Goal: Task Accomplishment & Management: Manage account settings

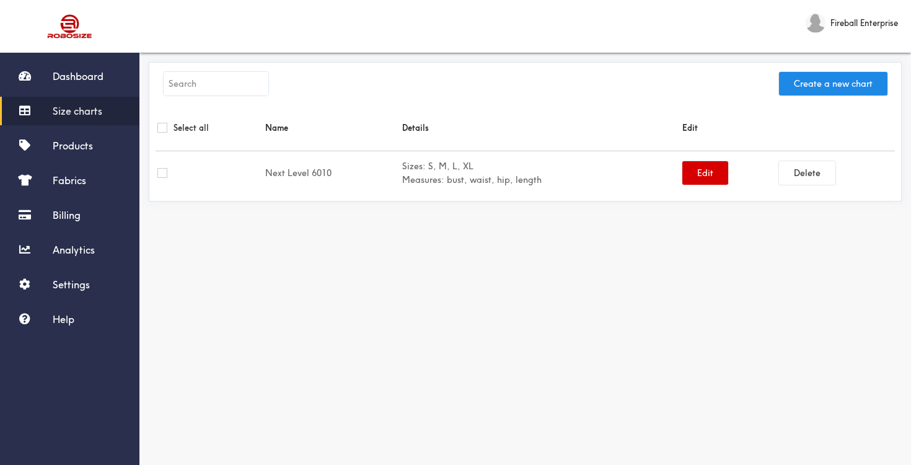
click at [691, 174] on button "Edit" at bounding box center [706, 173] width 46 height 24
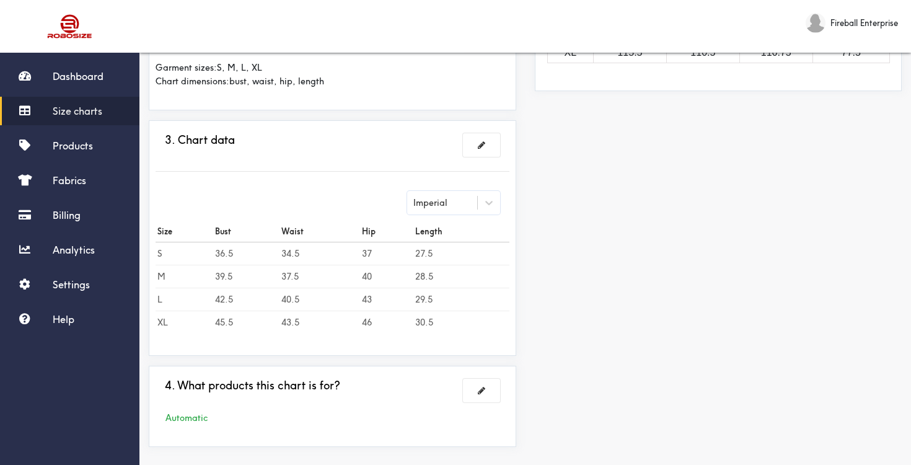
scroll to position [323, 0]
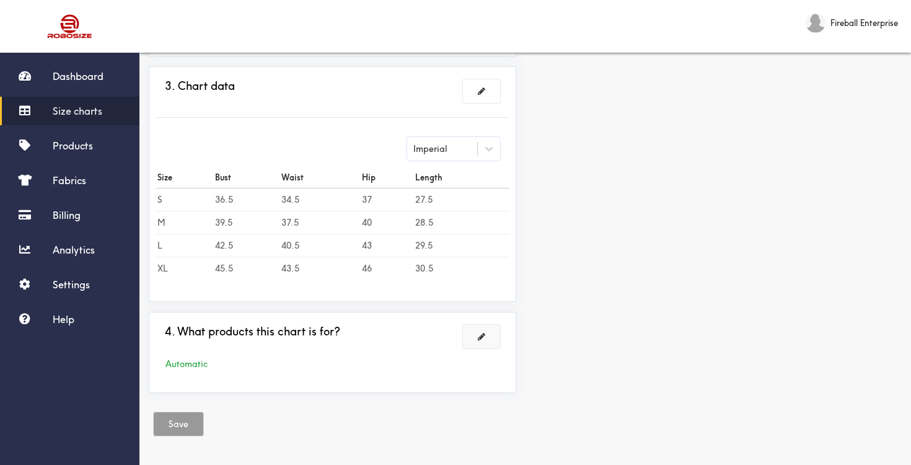
click at [486, 339] on button at bounding box center [481, 337] width 37 height 24
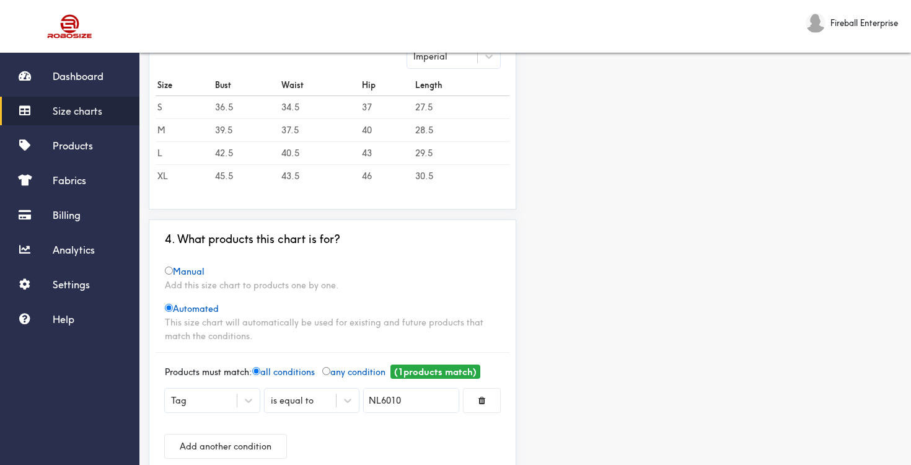
scroll to position [394, 0]
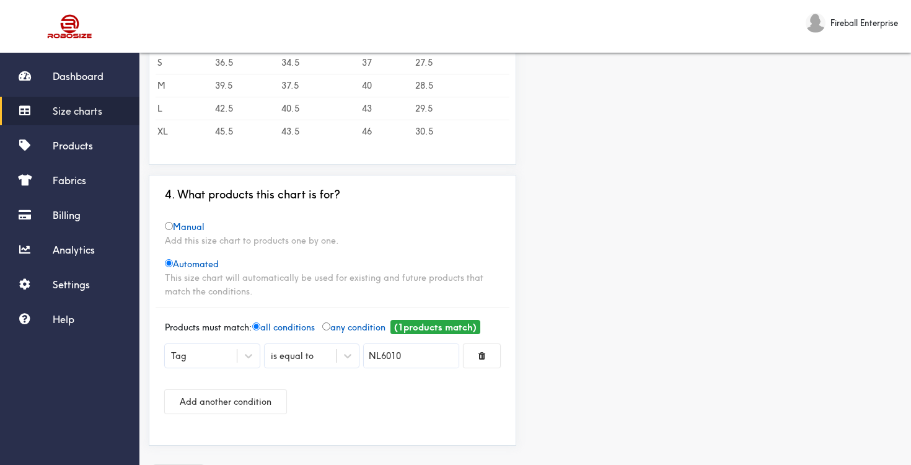
click at [382, 358] on input "NL6010" at bounding box center [411, 356] width 95 height 24
type input "Next Level 6010"
click at [482, 401] on div at bounding box center [455, 232] width 911 height 465
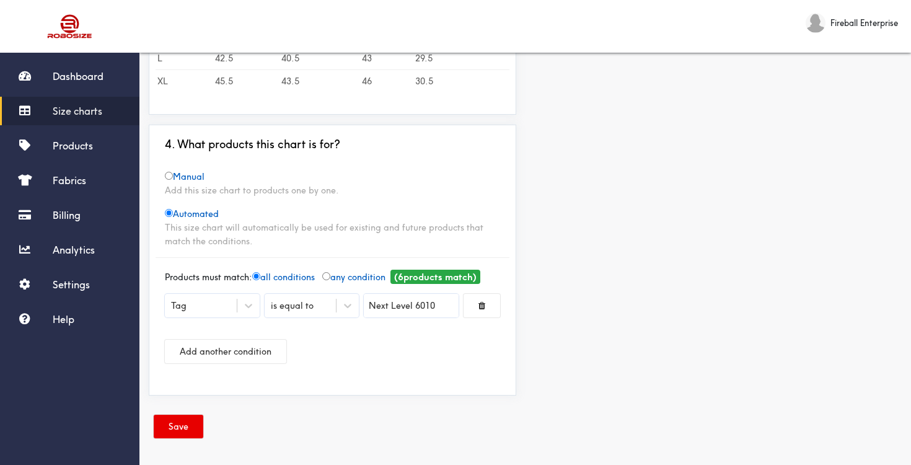
scroll to position [447, 0]
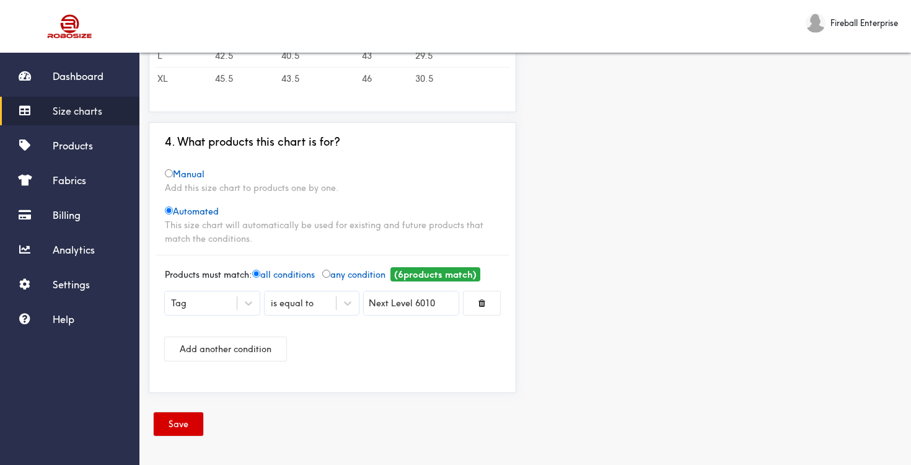
click at [172, 426] on button "Save" at bounding box center [179, 424] width 50 height 24
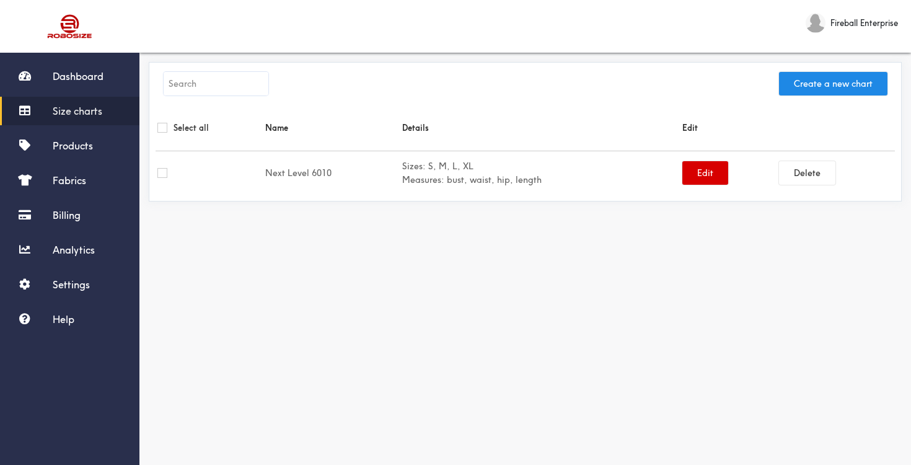
click at [691, 175] on button "Edit" at bounding box center [706, 173] width 46 height 24
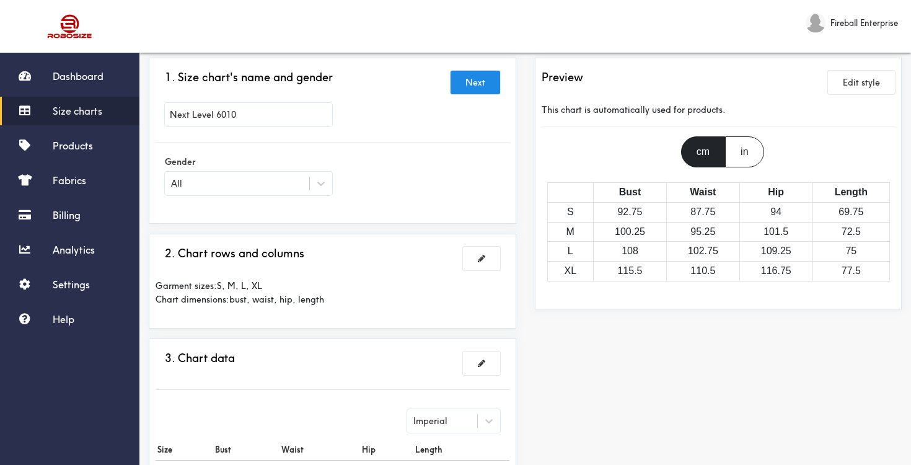
scroll to position [51, 0]
click at [488, 259] on button at bounding box center [481, 258] width 37 height 24
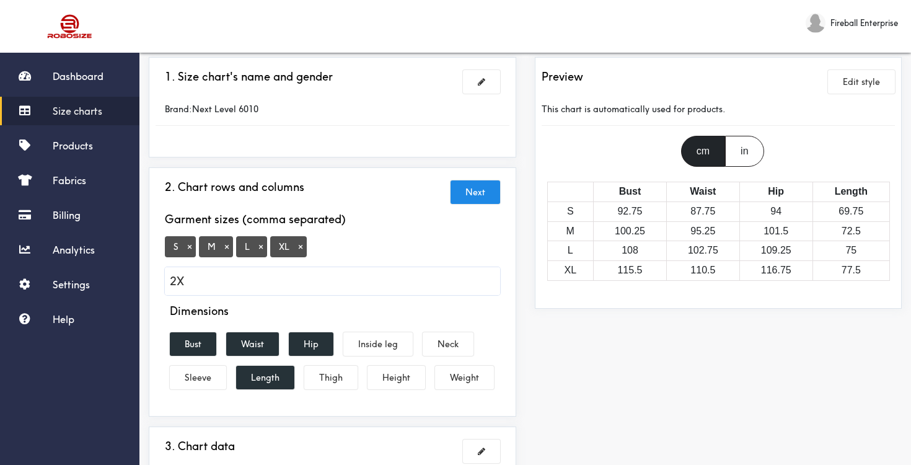
type input "2XL"
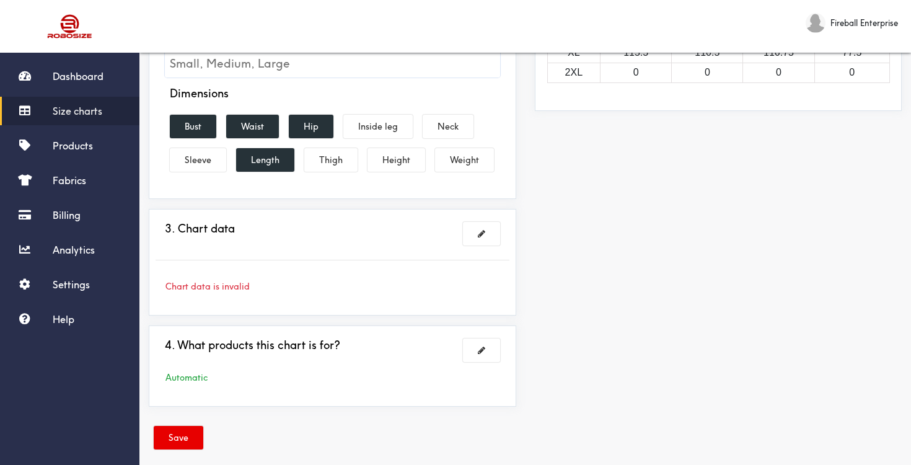
scroll to position [283, 0]
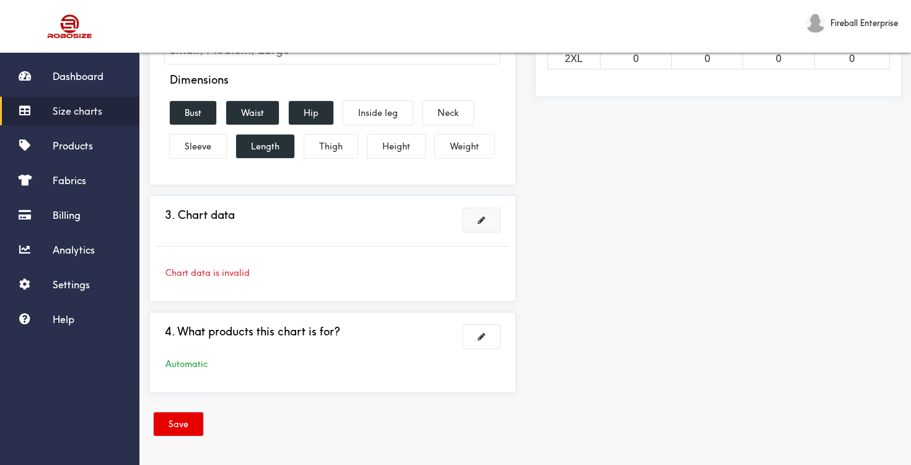
click at [480, 223] on span at bounding box center [481, 220] width 7 height 9
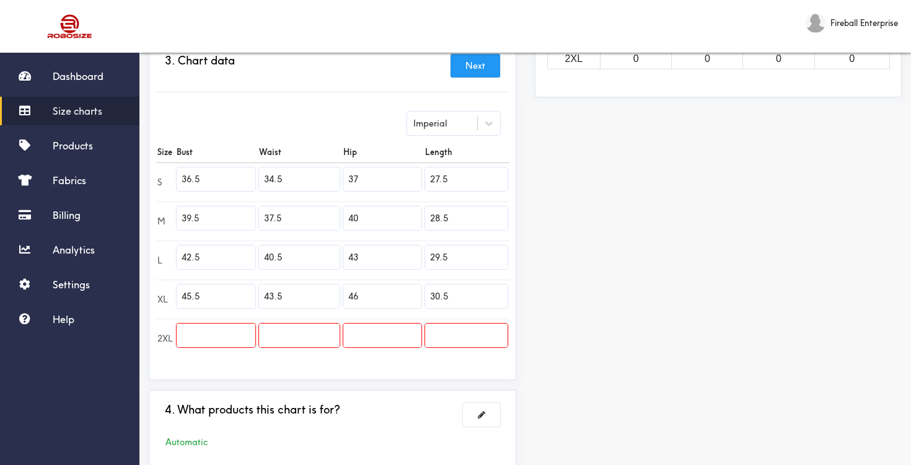
click at [243, 338] on input "text" at bounding box center [216, 336] width 79 height 24
paste input "49.5"
type input "49.5"
click at [282, 334] on input "text" at bounding box center [299, 336] width 81 height 24
paste input "47.5"
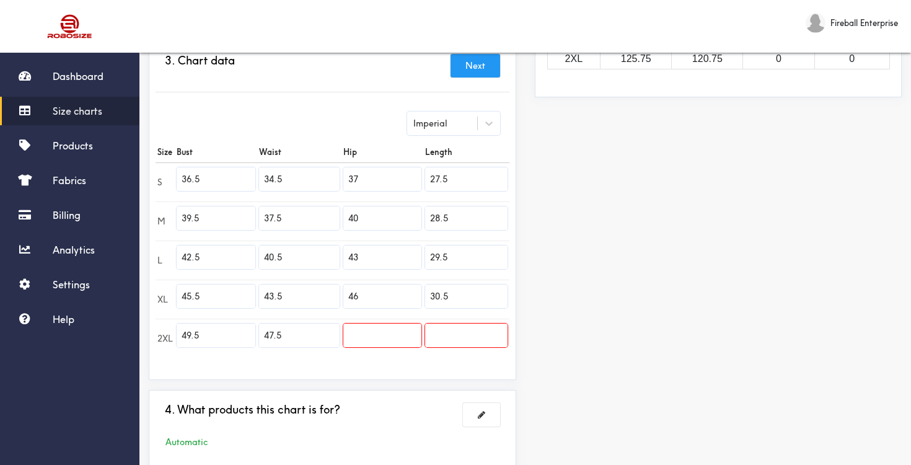
type input "47.5"
click at [368, 335] on input "text" at bounding box center [382, 336] width 78 height 24
paste input "50"
type input "50"
click at [445, 335] on input "text" at bounding box center [466, 336] width 82 height 24
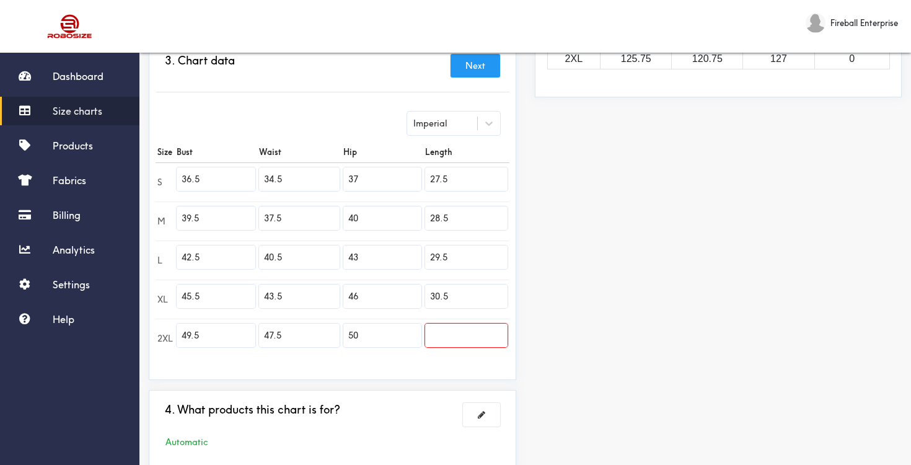
paste input "31.5"
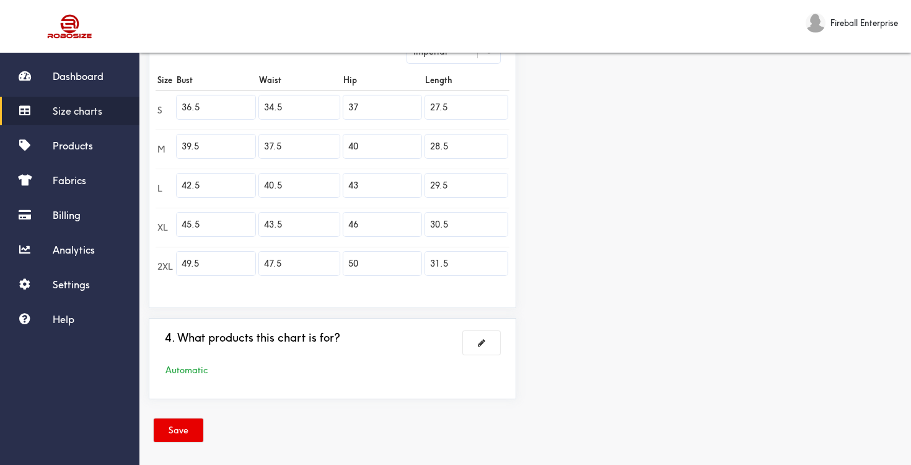
scroll to position [361, 0]
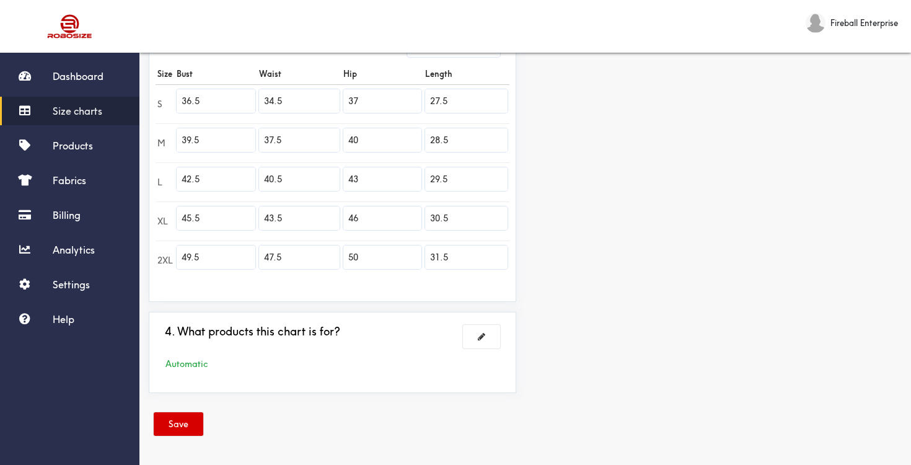
type input "31.5"
click at [181, 425] on button "Save" at bounding box center [179, 424] width 50 height 24
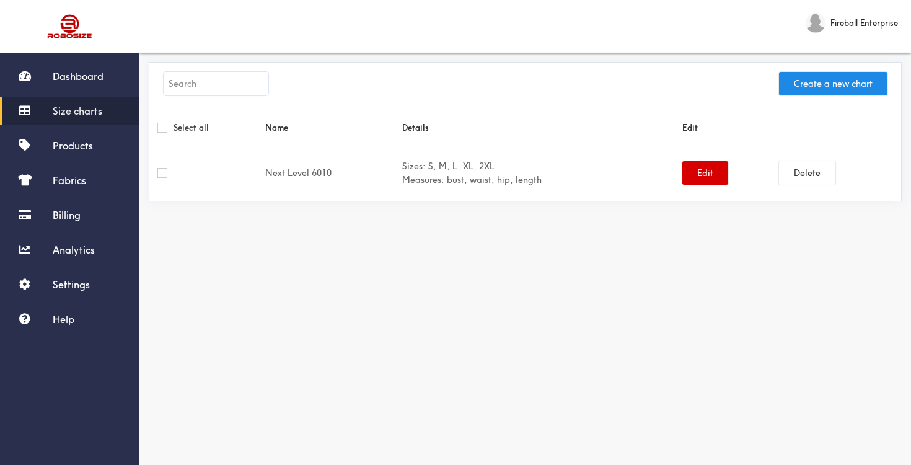
click at [700, 179] on button "Edit" at bounding box center [706, 173] width 46 height 24
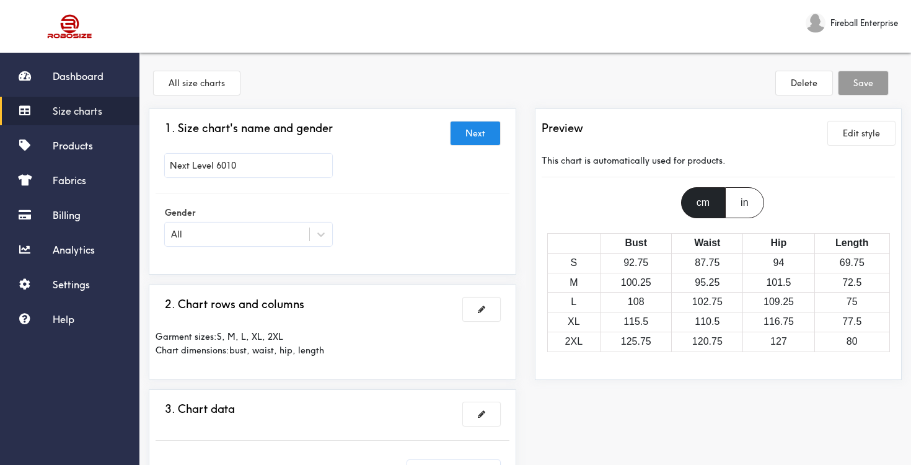
click at [276, 167] on input "Next Level 6010" at bounding box center [248, 166] width 167 height 24
type input "Next Level 6010 (Tri-Blend T-shirt)"
click at [870, 84] on div at bounding box center [455, 232] width 911 height 465
click at [862, 81] on button "Save" at bounding box center [864, 83] width 50 height 24
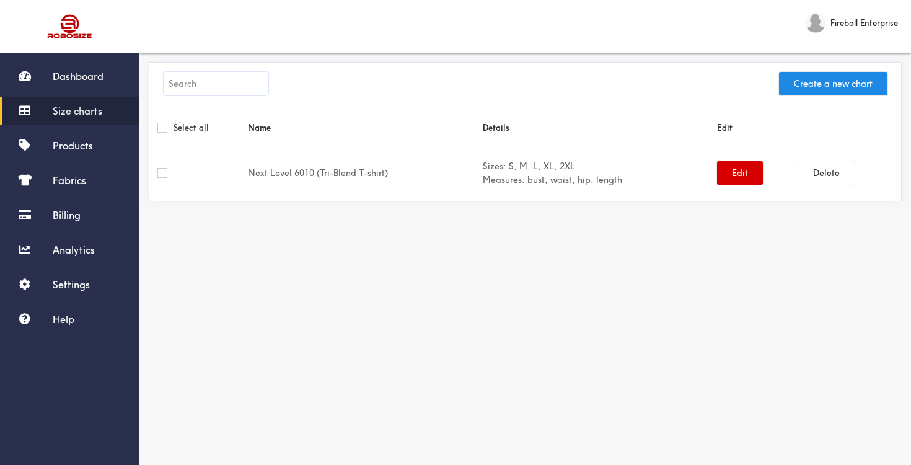
click at [740, 178] on button "Edit" at bounding box center [740, 173] width 46 height 24
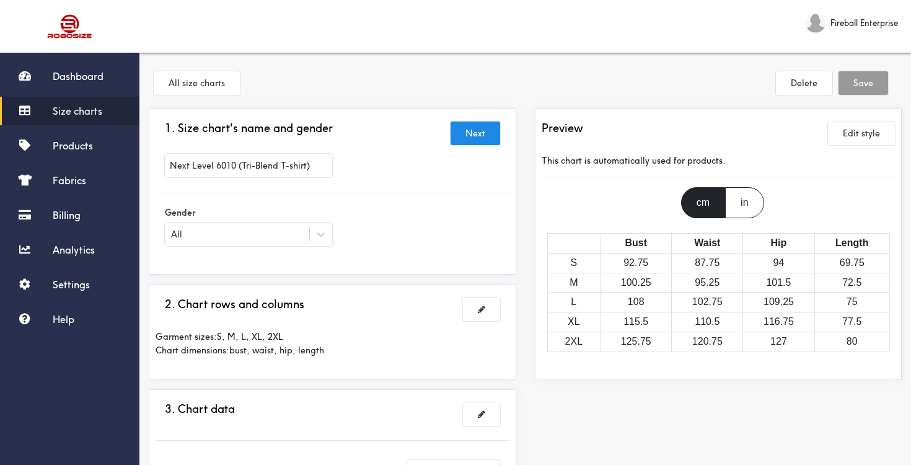
click at [746, 205] on div "in" at bounding box center [744, 202] width 38 height 31
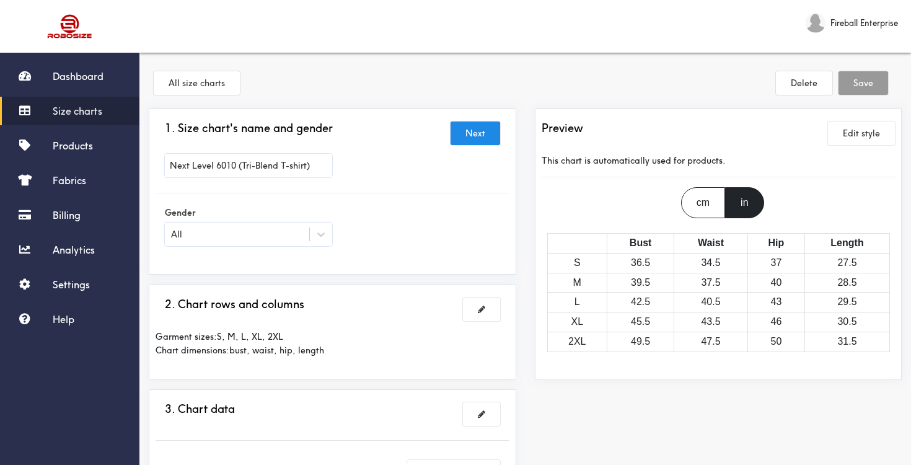
click at [823, 21] on img at bounding box center [816, 23] width 20 height 20
click at [833, 22] on span "Fireball Enterprise" at bounding box center [865, 23] width 68 height 14
click at [53, 221] on span "Billing" at bounding box center [67, 215] width 28 height 12
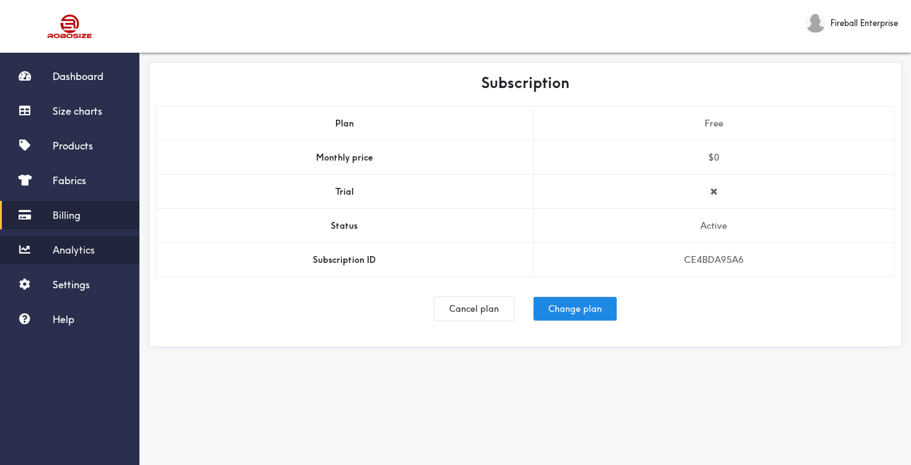
click at [69, 244] on span "Analytics" at bounding box center [74, 250] width 42 height 12
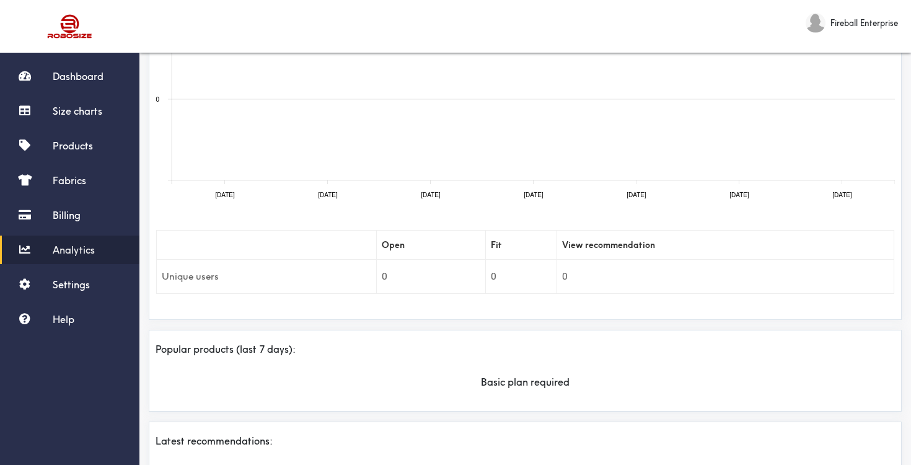
scroll to position [188, 0]
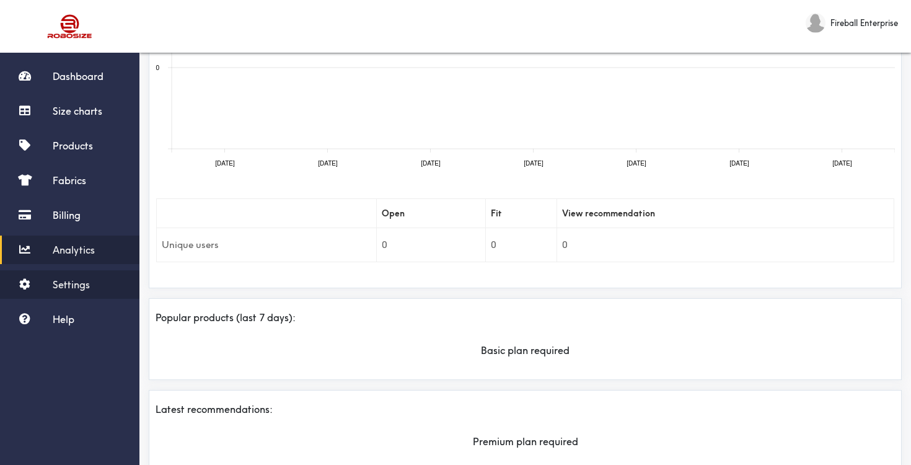
click at [70, 281] on span "Settings" at bounding box center [71, 284] width 37 height 12
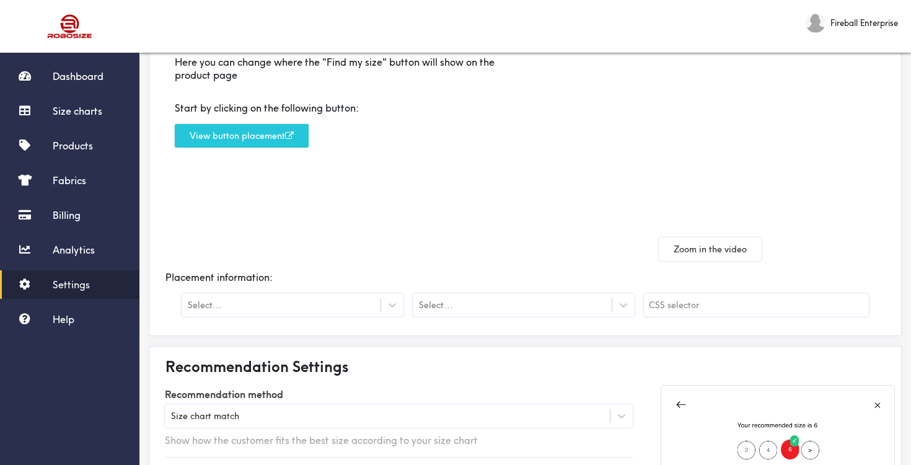
scroll to position [102, 0]
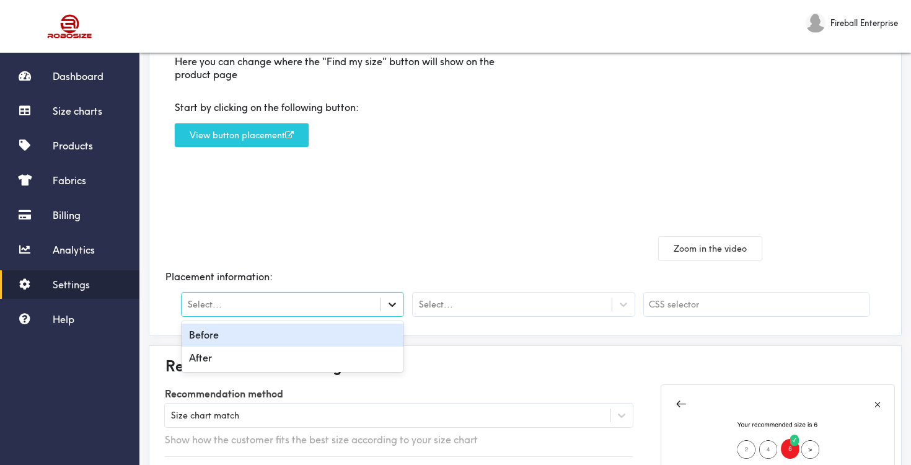
click at [391, 306] on icon at bounding box center [392, 305] width 7 height 4
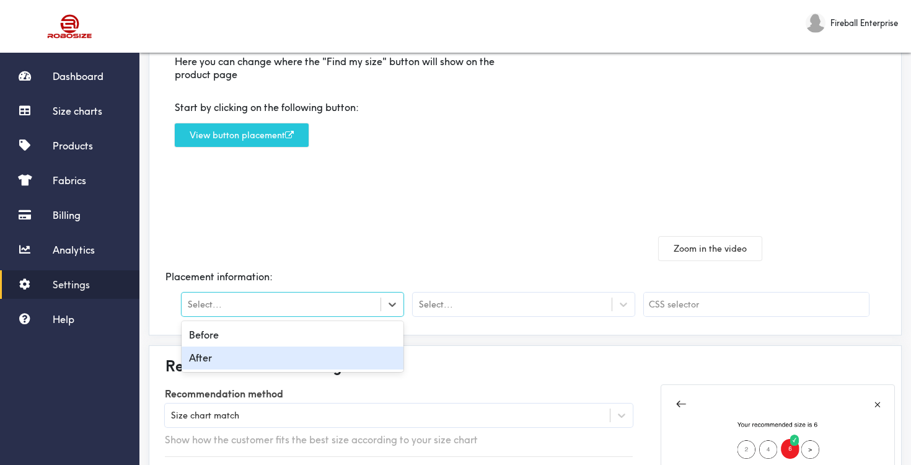
click at [361, 357] on div "After" at bounding box center [293, 358] width 222 height 23
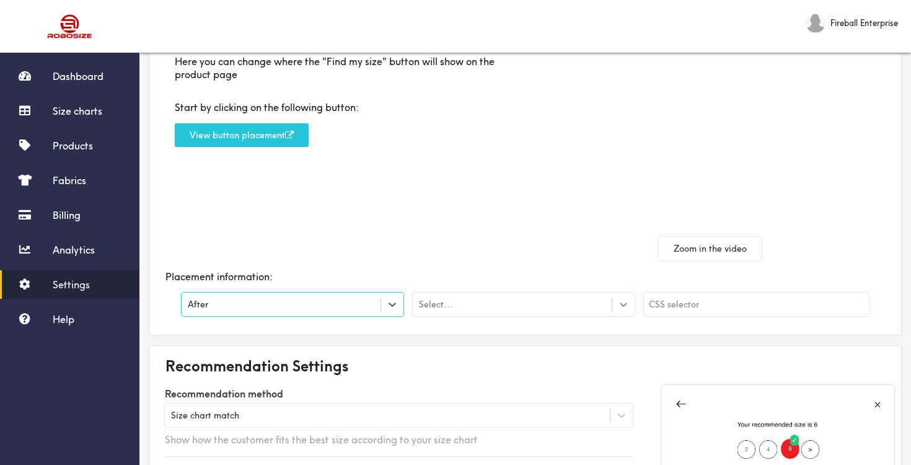
click at [626, 304] on icon at bounding box center [623, 305] width 7 height 4
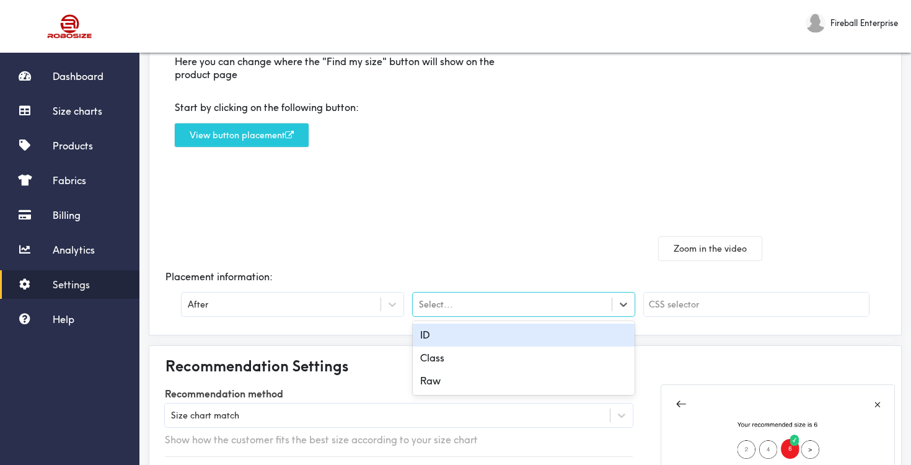
click at [595, 339] on div "ID" at bounding box center [524, 335] width 222 height 23
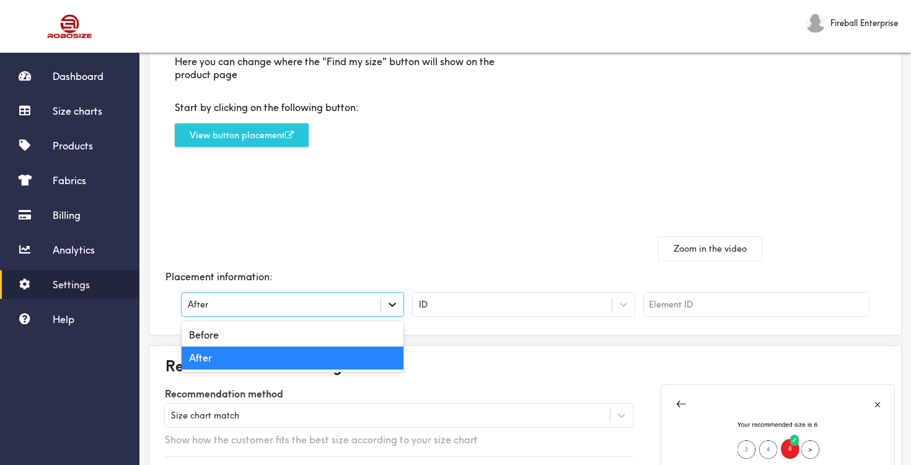
click at [385, 305] on div at bounding box center [392, 304] width 22 height 22
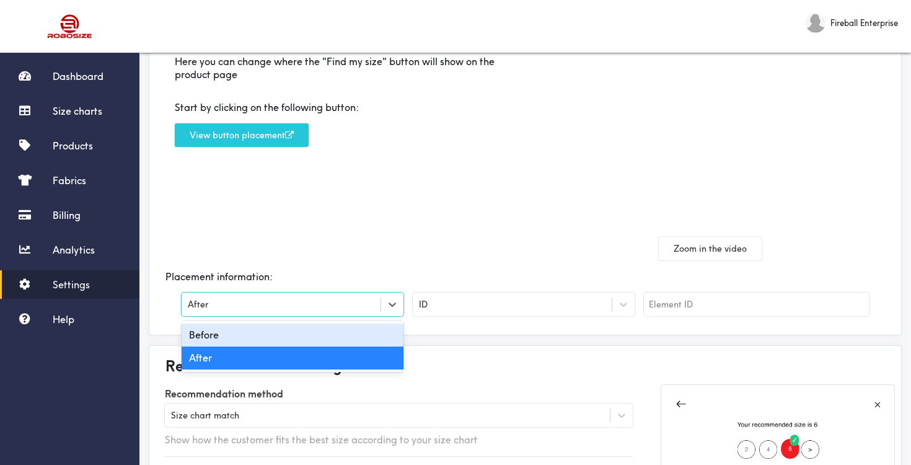
click at [361, 326] on div "Before" at bounding box center [293, 335] width 222 height 23
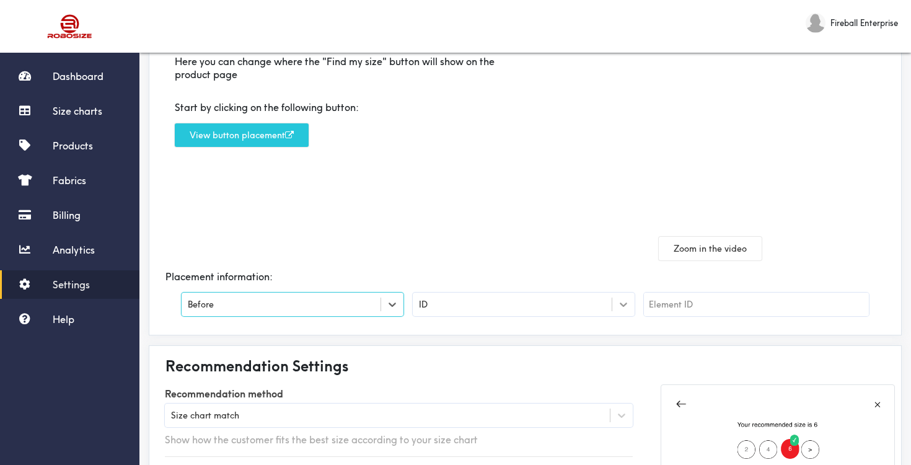
click at [626, 303] on icon at bounding box center [624, 304] width 12 height 12
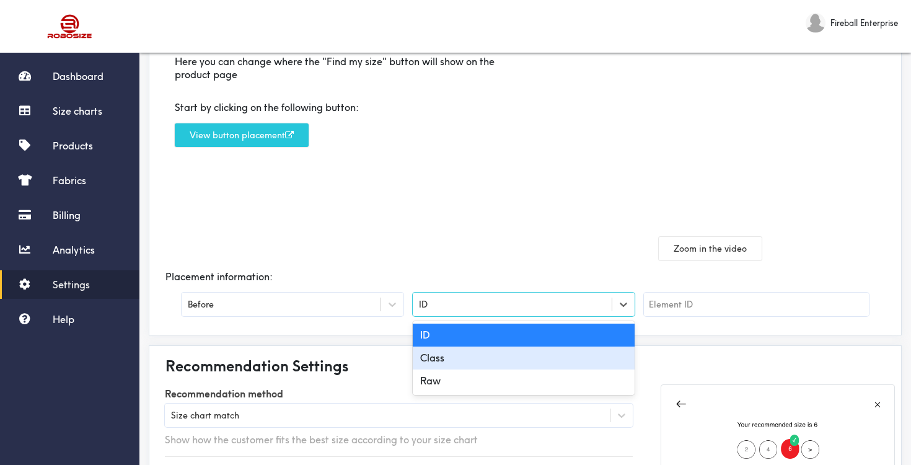
click at [577, 351] on div "Class" at bounding box center [524, 358] width 222 height 23
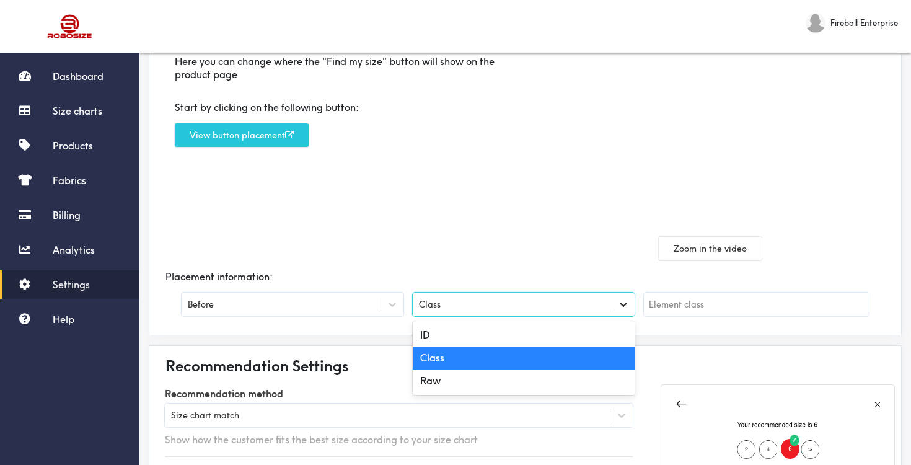
click at [619, 304] on icon at bounding box center [624, 304] width 12 height 12
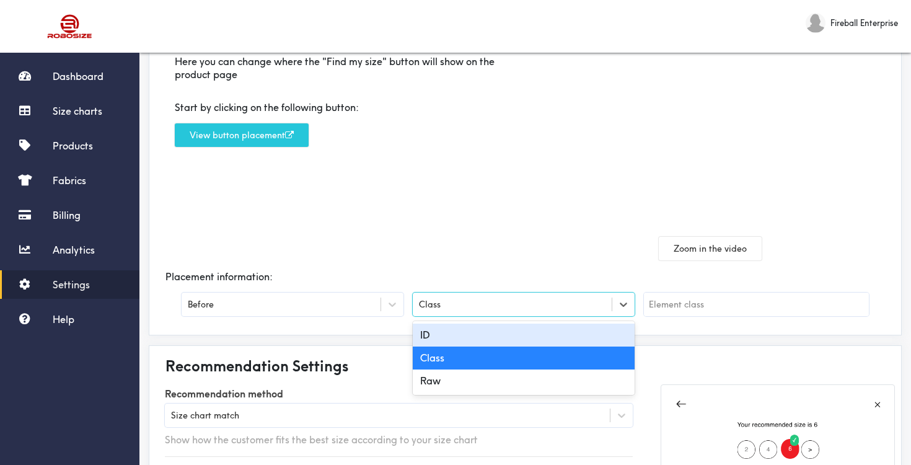
click at [594, 334] on div "ID" at bounding box center [524, 335] width 222 height 23
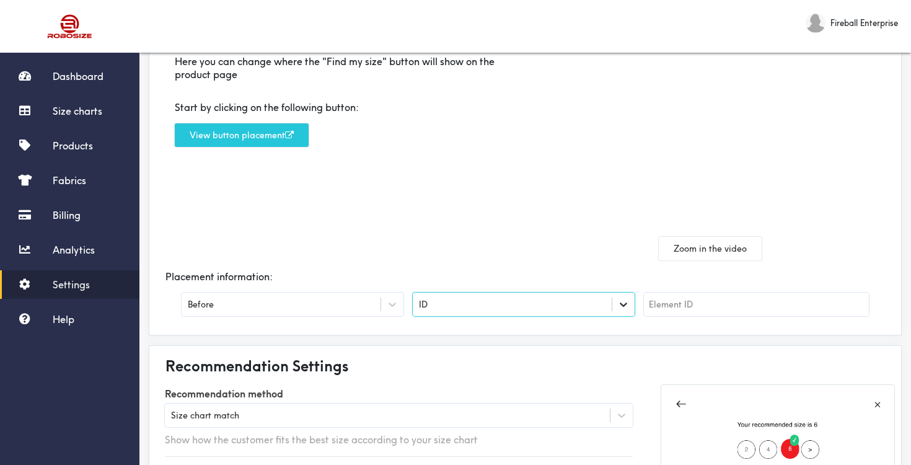
click at [624, 306] on icon at bounding box center [623, 305] width 7 height 4
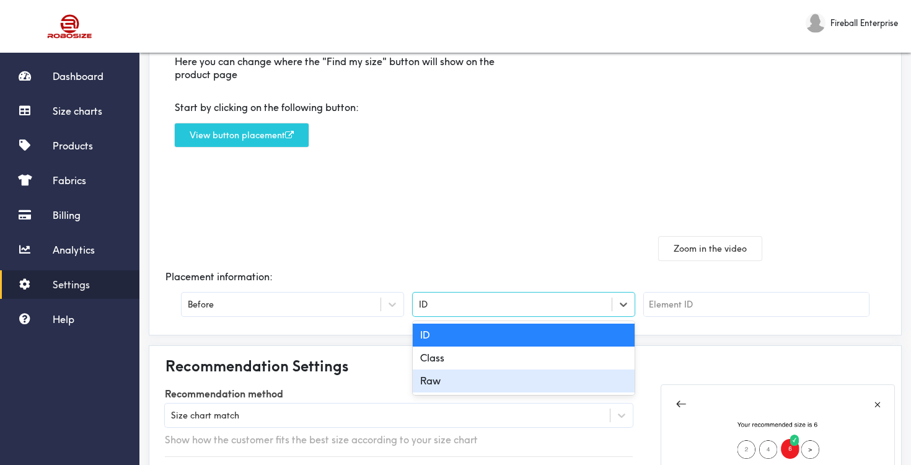
click at [557, 374] on div "Raw" at bounding box center [524, 381] width 222 height 23
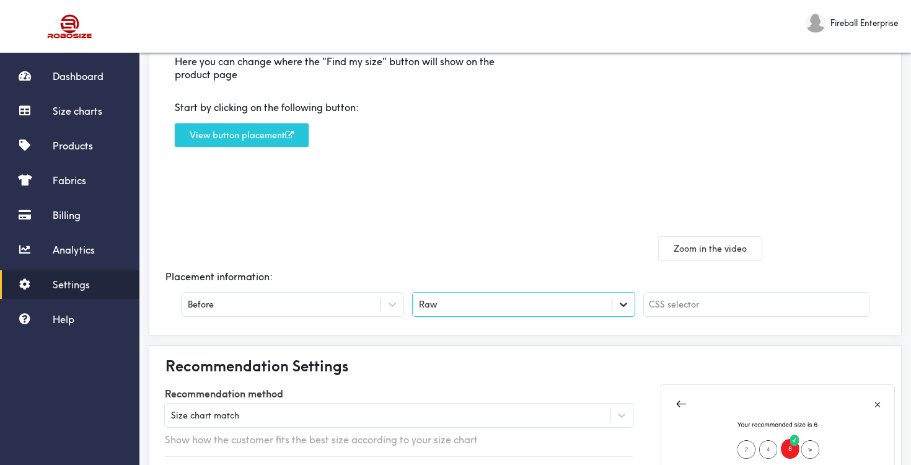
click at [621, 304] on icon at bounding box center [623, 305] width 7 height 4
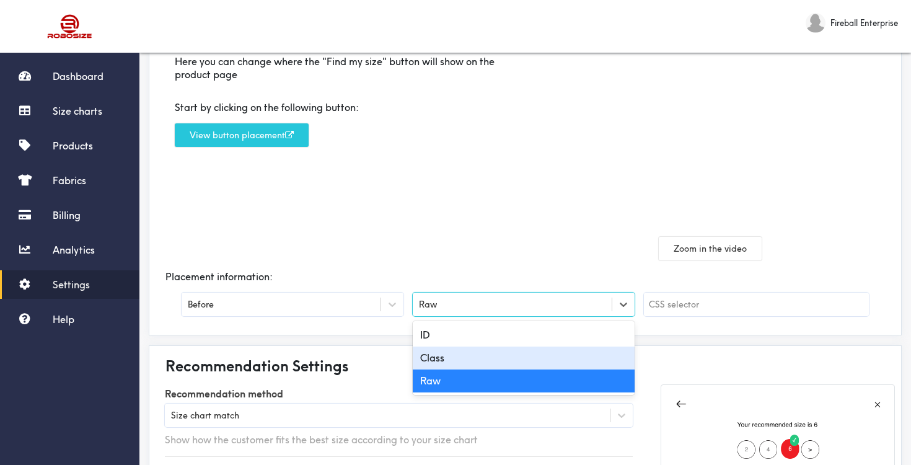
click at [575, 353] on div "Class" at bounding box center [524, 358] width 222 height 23
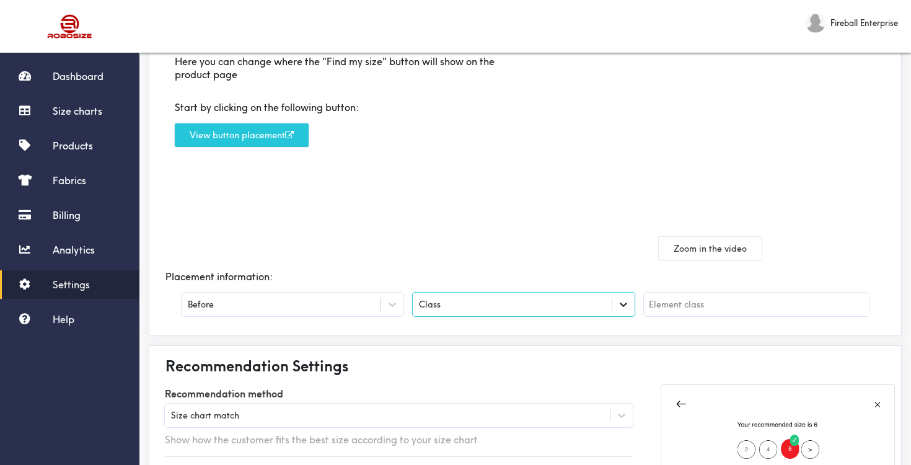
click at [614, 306] on div at bounding box center [624, 304] width 22 height 22
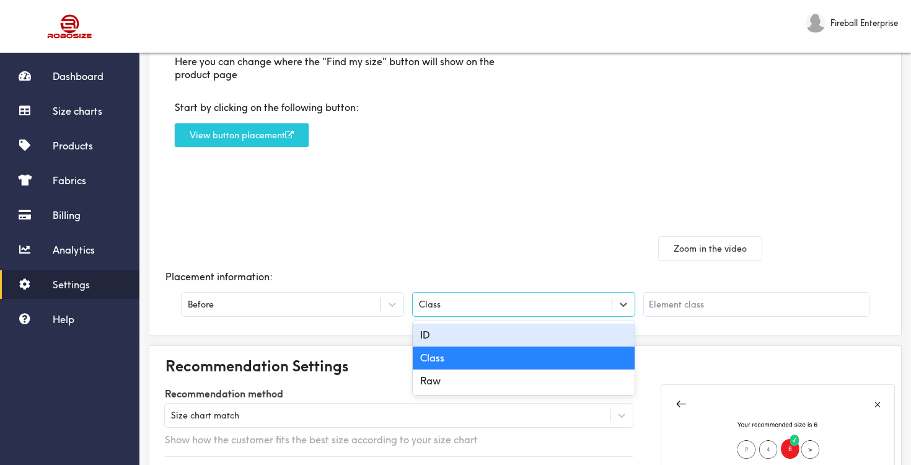
click at [577, 332] on div "ID" at bounding box center [524, 335] width 222 height 23
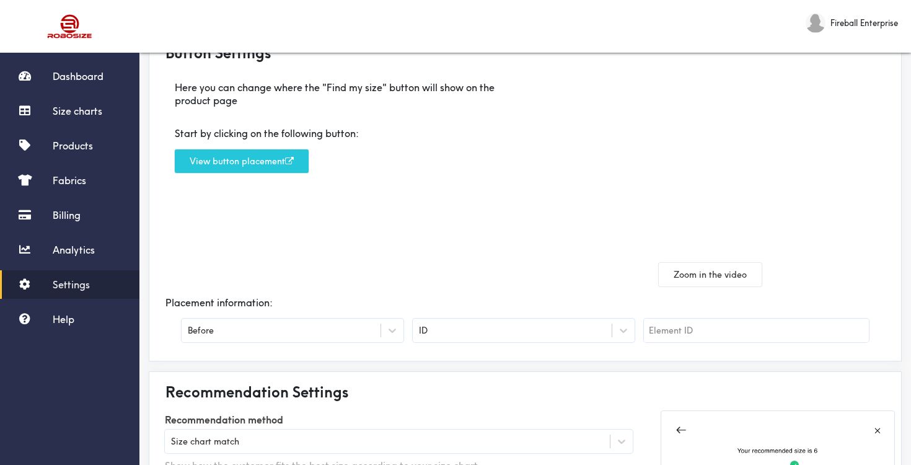
scroll to position [71, 0]
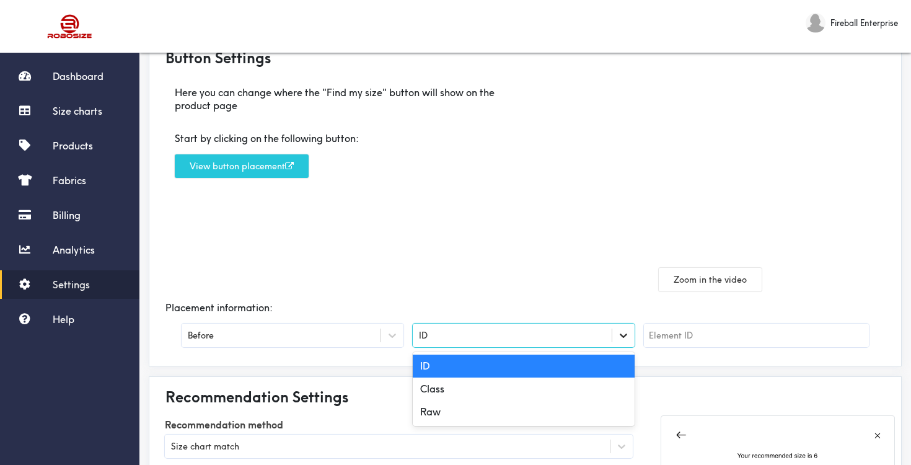
click at [619, 339] on icon at bounding box center [624, 335] width 12 height 12
click at [424, 257] on div "Here you can change where the "Find my size" button will show on the product pa…" at bounding box center [341, 183] width 370 height 215
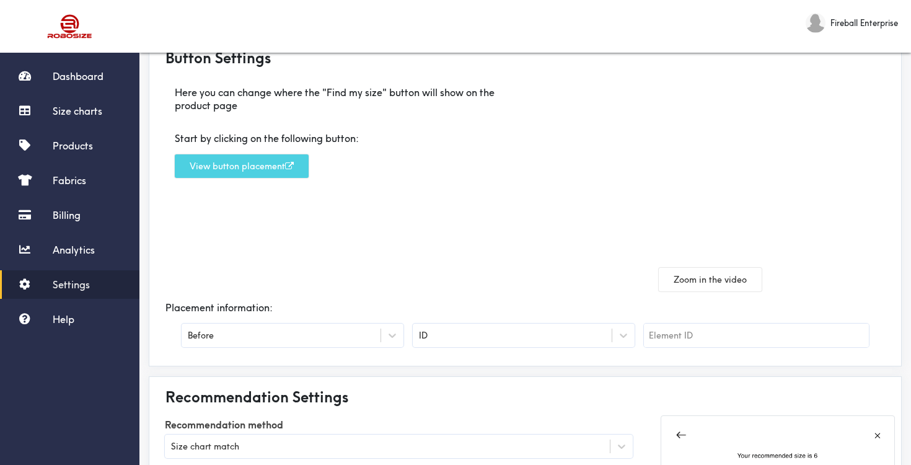
click at [272, 171] on button "View button placement" at bounding box center [242, 166] width 134 height 24
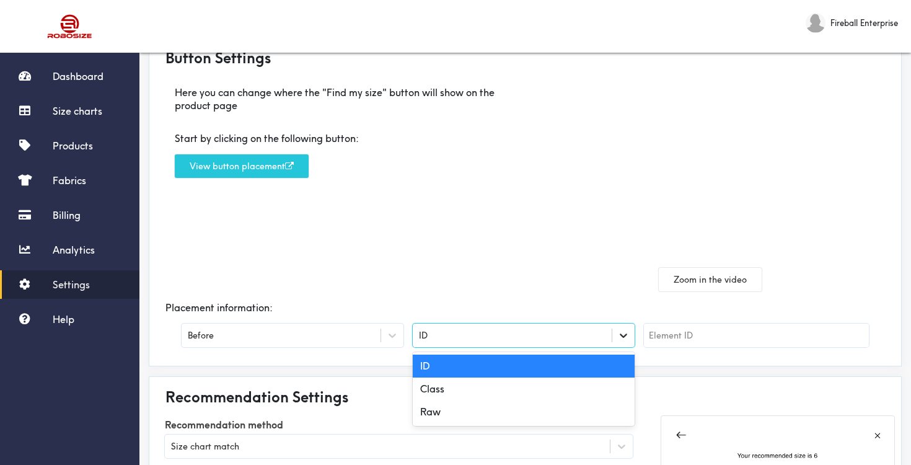
click at [619, 336] on icon at bounding box center [624, 335] width 12 height 12
click at [587, 384] on div "Class" at bounding box center [524, 389] width 222 height 23
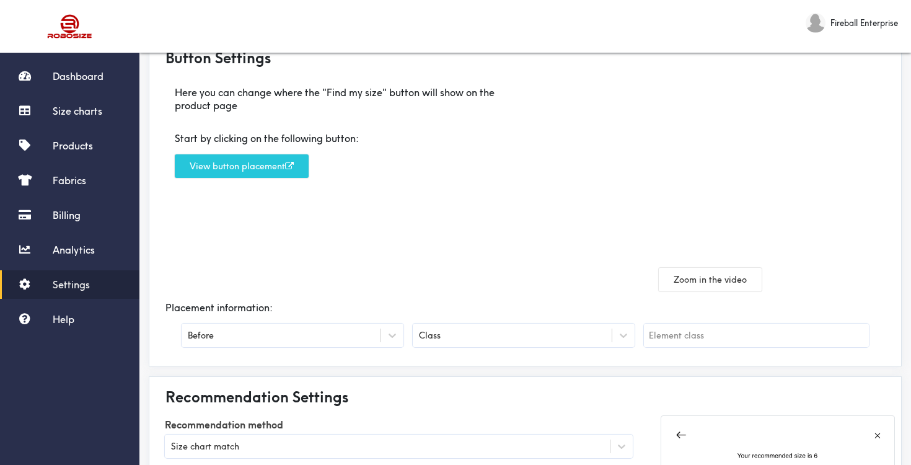
click at [711, 339] on input "text" at bounding box center [756, 336] width 225 height 24
paste input "form__label"
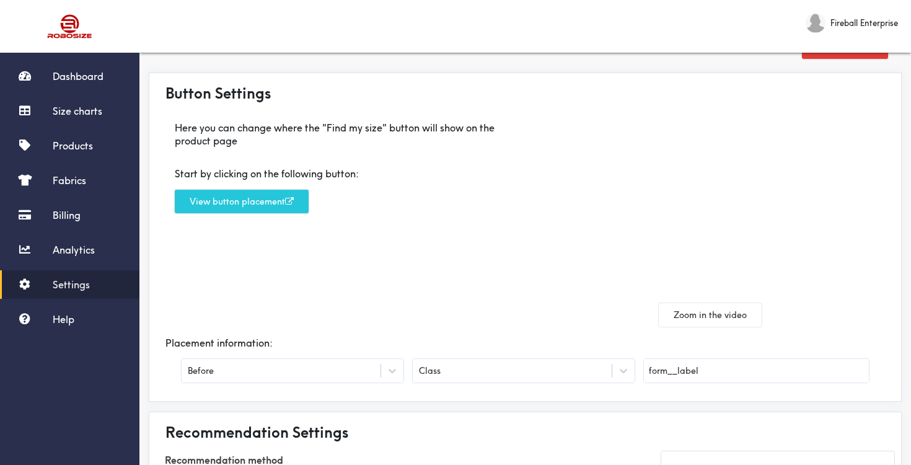
scroll to position [0, 0]
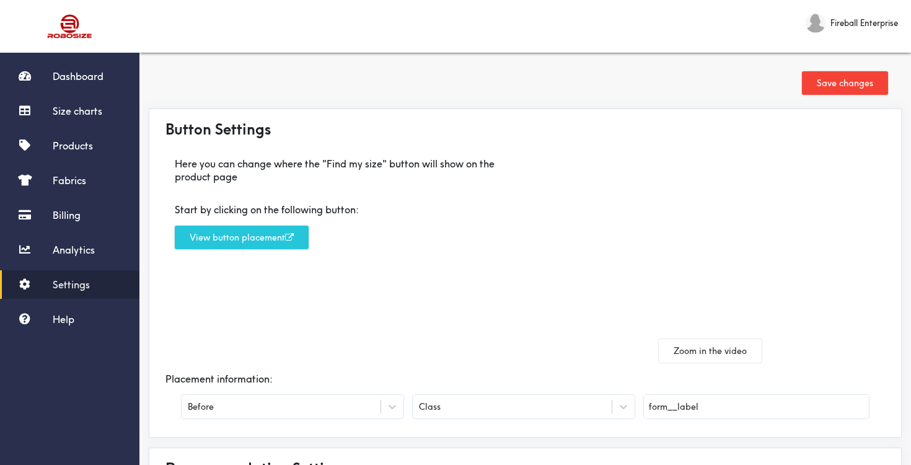
type input "form__label"
click at [851, 82] on button "Save changes" at bounding box center [845, 83] width 86 height 24
click at [81, 184] on span "Fabrics" at bounding box center [69, 180] width 33 height 12
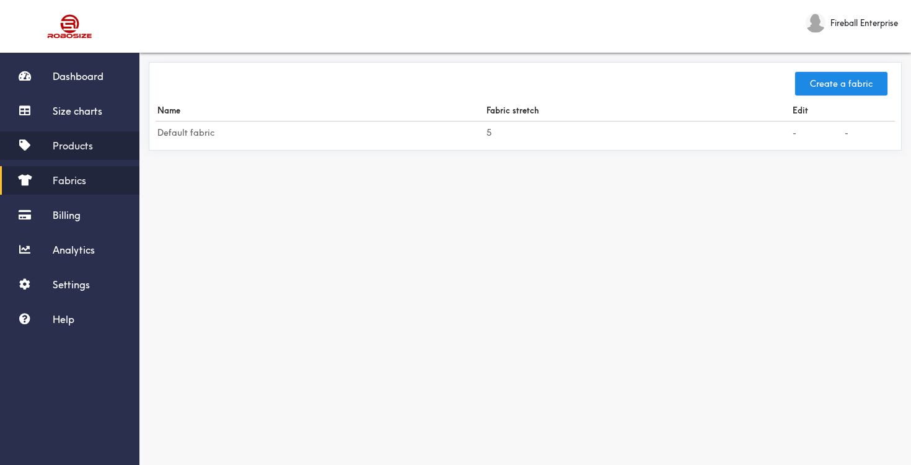
click at [81, 143] on span "Products" at bounding box center [73, 146] width 40 height 12
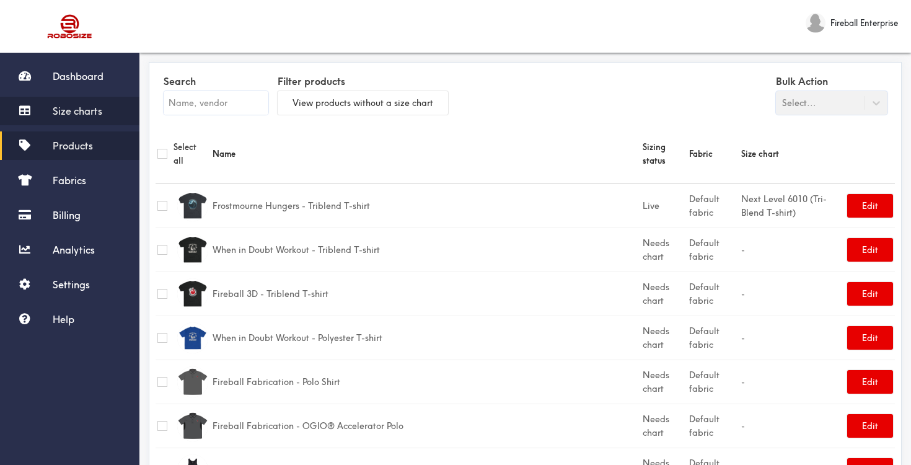
click at [102, 111] on span "Size charts" at bounding box center [78, 111] width 50 height 12
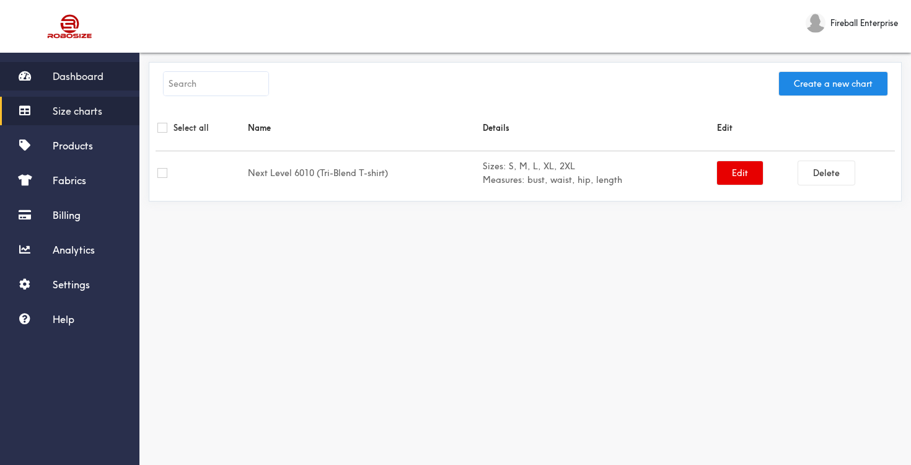
click at [95, 70] on span "Dashboard" at bounding box center [78, 76] width 51 height 12
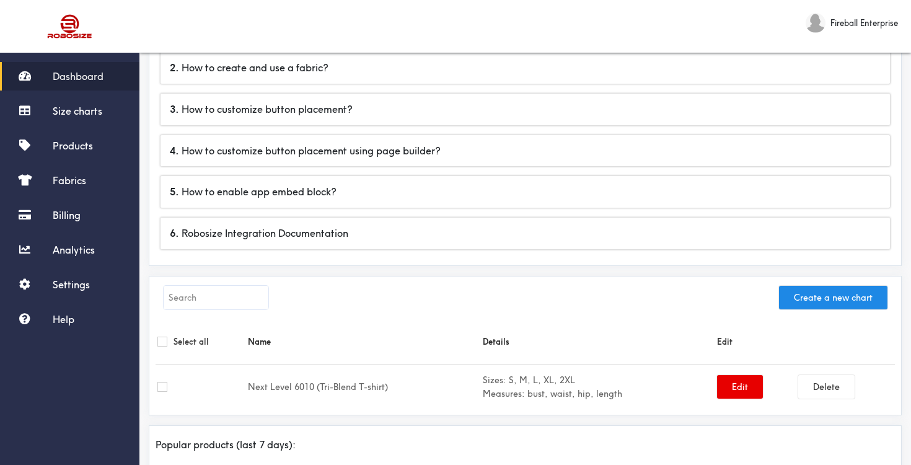
scroll to position [223, 0]
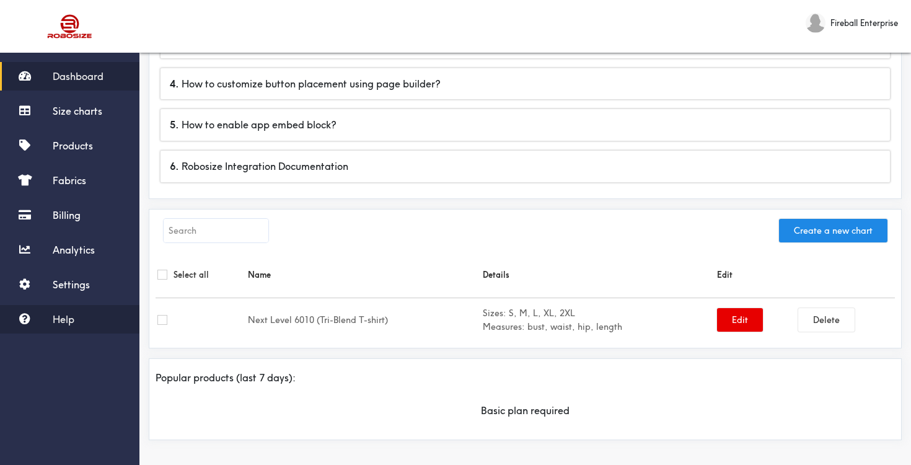
click at [61, 314] on span "Help" at bounding box center [64, 319] width 22 height 12
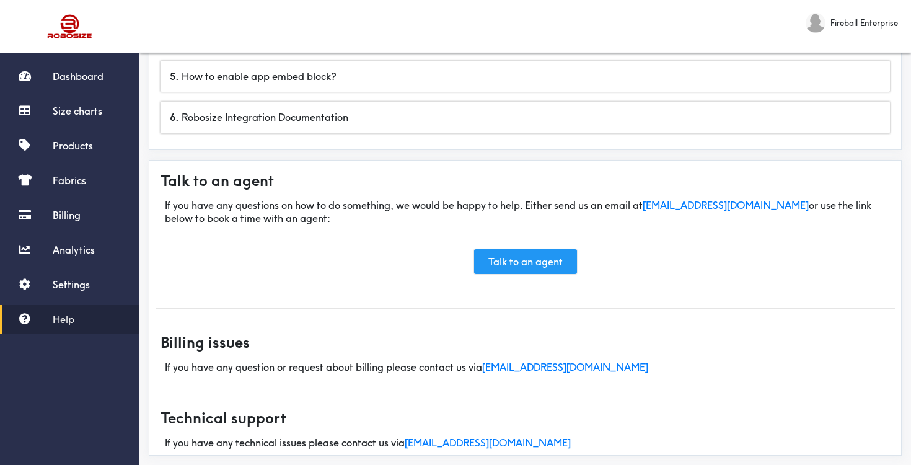
click at [559, 267] on link "Talk to an agent" at bounding box center [525, 261] width 103 height 25
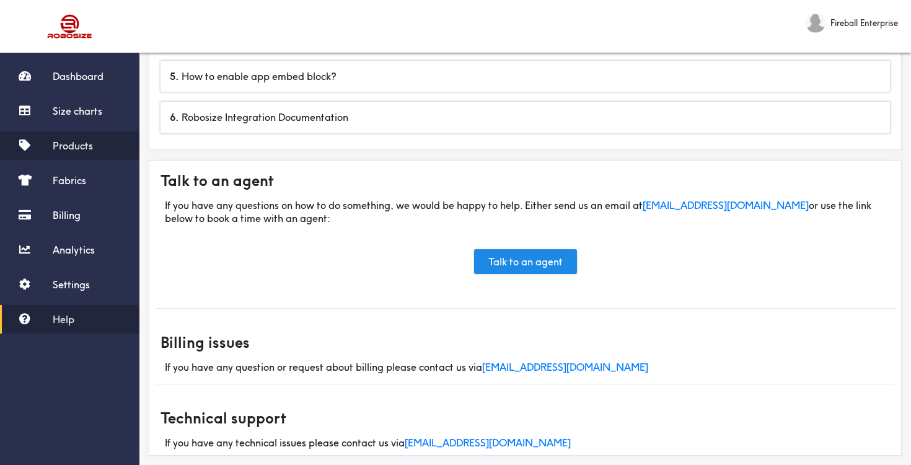
click at [70, 144] on span "Products" at bounding box center [73, 146] width 40 height 12
